Goal: Information Seeking & Learning: Learn about a topic

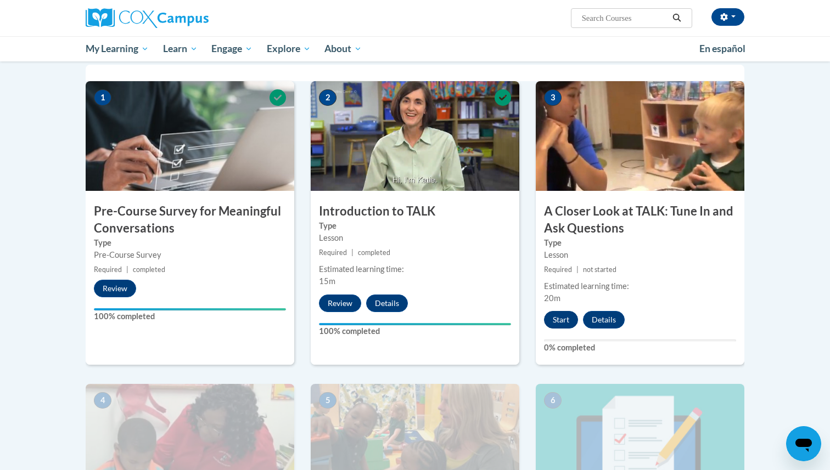
scroll to position [242, 0]
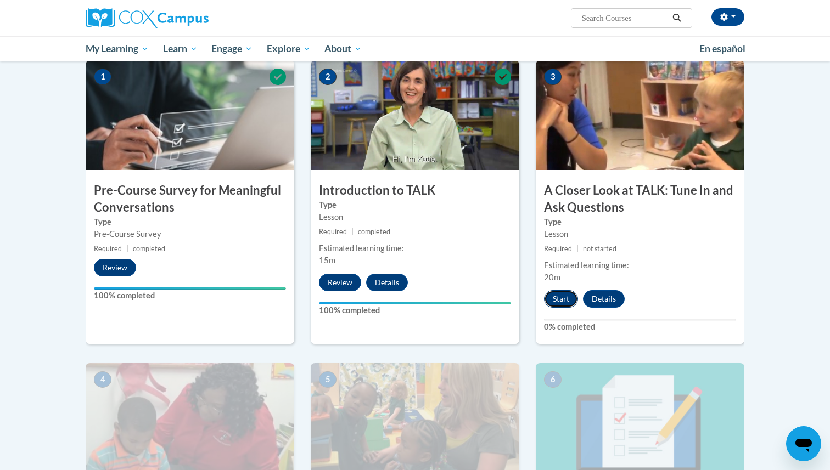
click at [556, 297] on button "Start" at bounding box center [561, 299] width 34 height 18
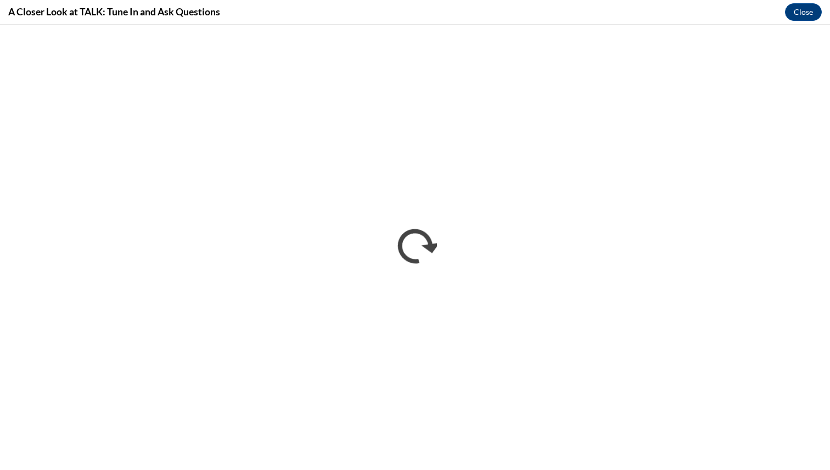
scroll to position [0, 0]
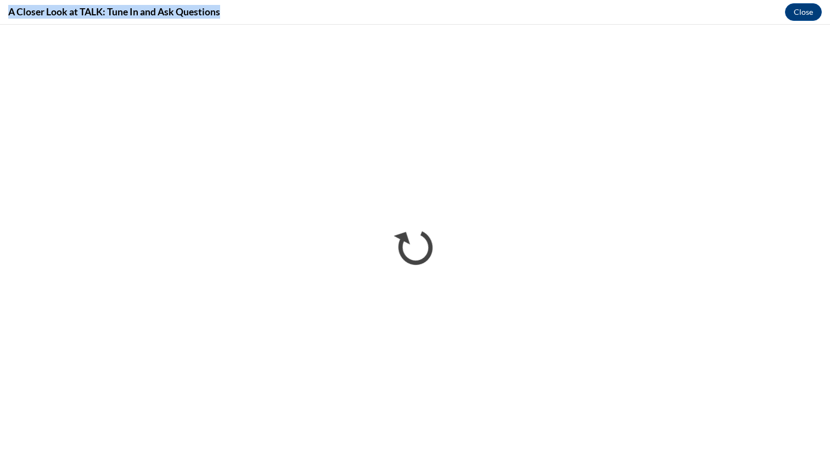
drag, startPoint x: 222, startPoint y: 16, endPoint x: 10, endPoint y: 13, distance: 211.8
click at [10, 13] on h4 "A Closer Look at TALK: Tune In and Ask Questions" at bounding box center [114, 12] width 212 height 14
copy h4 "A Closer Look at TALK: Tune In and Ask Questions"
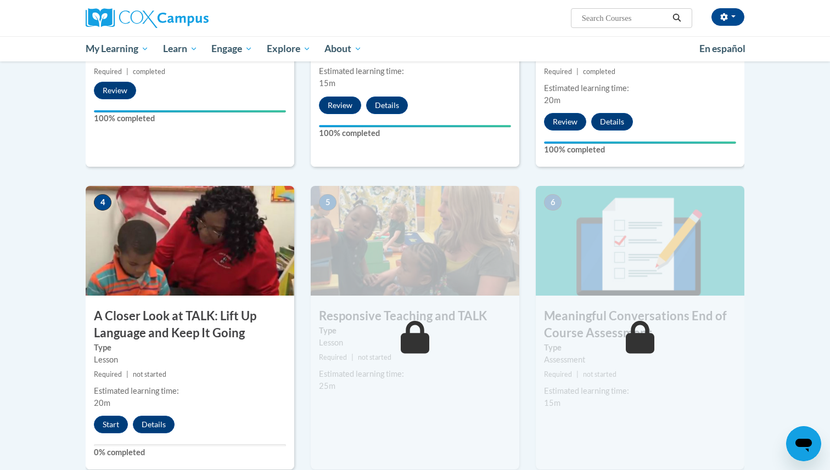
scroll to position [467, 0]
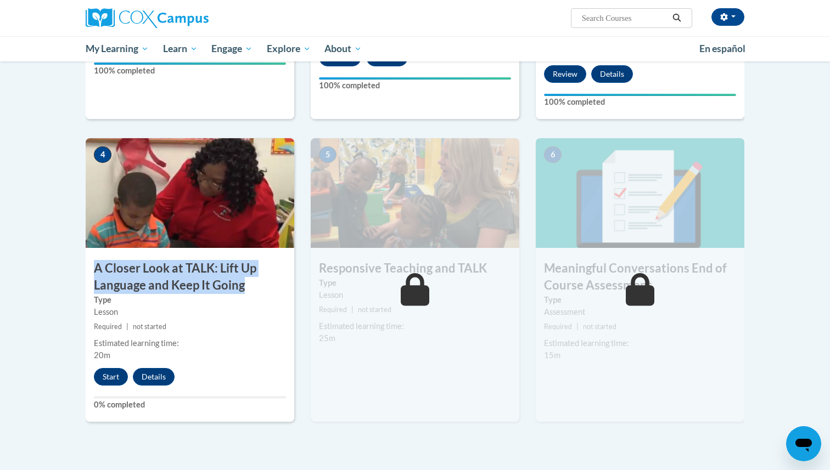
drag, startPoint x: 242, startPoint y: 289, endPoint x: 97, endPoint y: 273, distance: 146.2
click at [97, 273] on h3 "A Closer Look at TALK: Lift Up Language and Keep It Going" at bounding box center [190, 277] width 208 height 34
copy h3 "A Closer Look at TALK: Lift Up Language and Keep It Going"
click at [118, 376] on button "Start" at bounding box center [111, 377] width 34 height 18
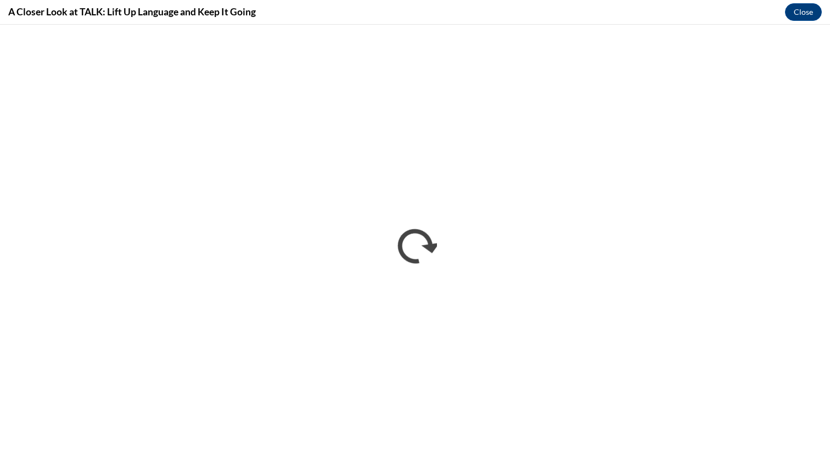
scroll to position [0, 0]
